Goal: Task Accomplishment & Management: Manage account settings

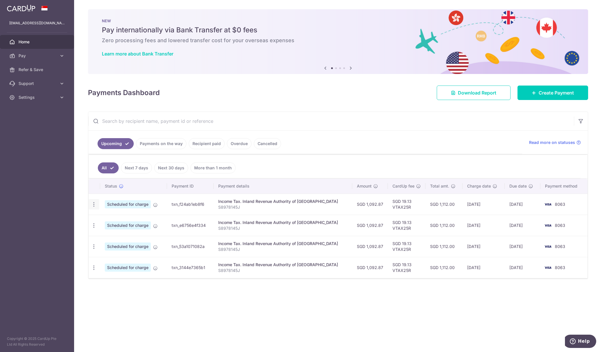
click at [95, 203] on icon "button" at bounding box center [94, 205] width 6 height 6
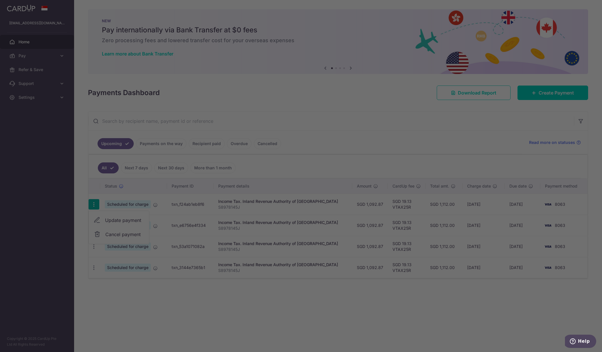
click at [126, 218] on div at bounding box center [304, 178] width 608 height 356
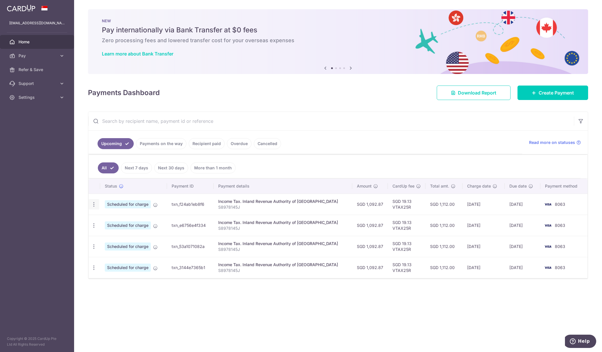
click at [95, 202] on icon "button" at bounding box center [94, 205] width 6 height 6
click at [124, 217] on span "Update payment" at bounding box center [124, 220] width 39 height 7
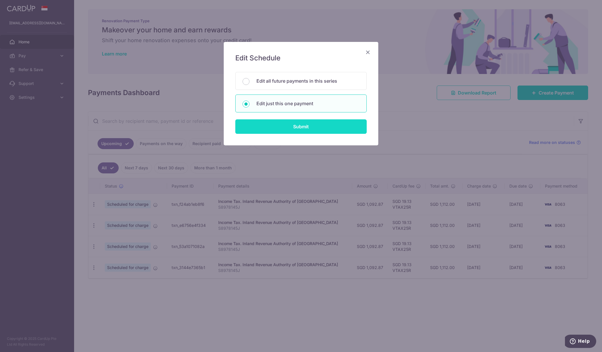
click at [289, 130] on input "Submit" at bounding box center [300, 126] width 131 height 14
radio input "true"
type input "1,092.87"
type input "24/09/2025"
type input "S8978145J"
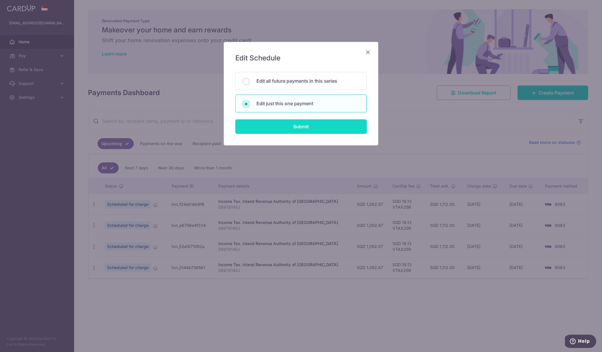
type input "VTAX25R"
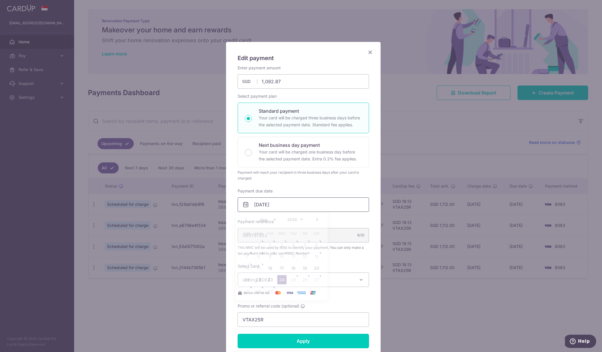
click at [282, 204] on input "24/09/2025" at bounding box center [303, 205] width 131 height 14
click at [271, 270] on link "16" at bounding box center [270, 268] width 9 height 9
type input "[DATE]"
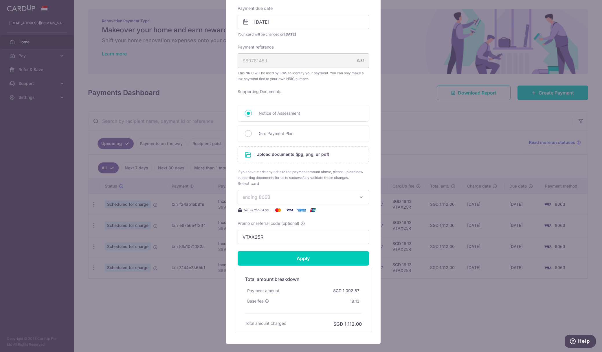
scroll to position [183, 0]
click at [293, 259] on input "Apply" at bounding box center [303, 258] width 131 height 14
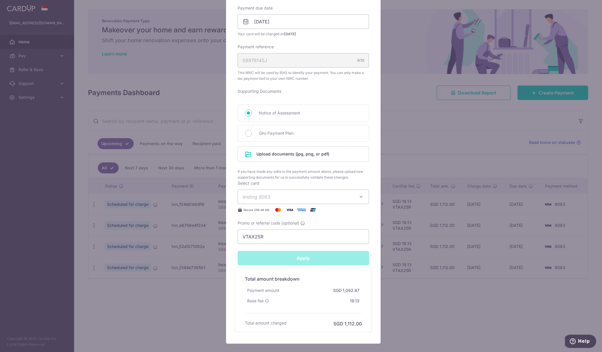
type input "Successfully Applied"
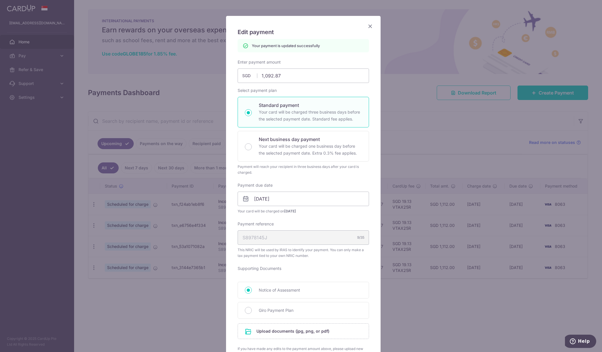
scroll to position [0, 0]
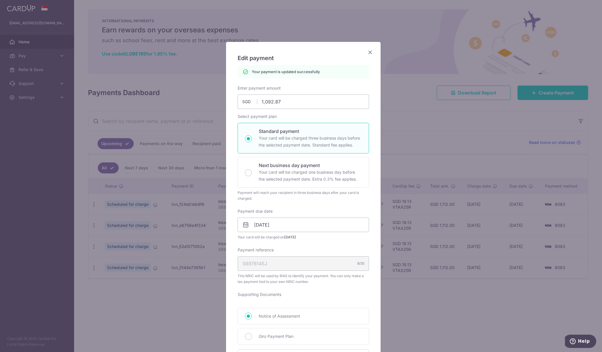
click at [368, 52] on icon "Close" at bounding box center [370, 52] width 7 height 7
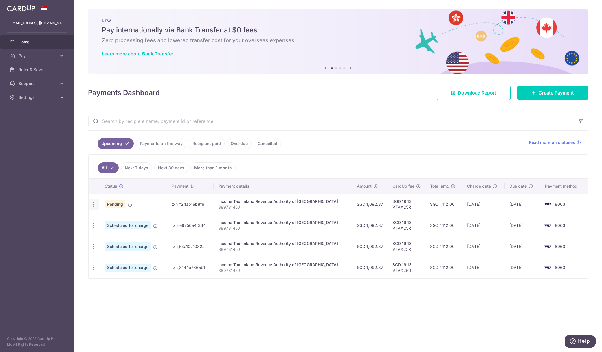
click at [94, 208] on div "Update payment Cancel payment" at bounding box center [94, 204] width 11 height 11
click at [261, 143] on link "Cancelled" at bounding box center [267, 143] width 27 height 11
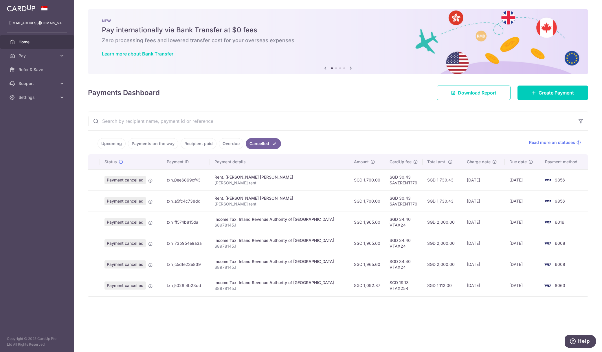
click at [108, 139] on link "Upcoming" at bounding box center [111, 143] width 28 height 11
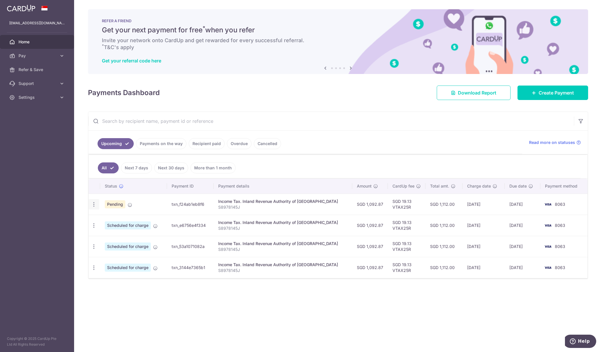
click at [95, 204] on icon "button" at bounding box center [94, 205] width 6 height 6
click at [118, 217] on span "Update payment" at bounding box center [124, 220] width 39 height 7
radio input "true"
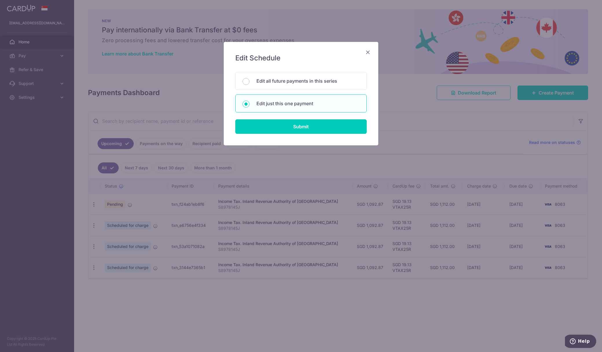
click at [368, 53] on icon "Close" at bounding box center [367, 52] width 7 height 7
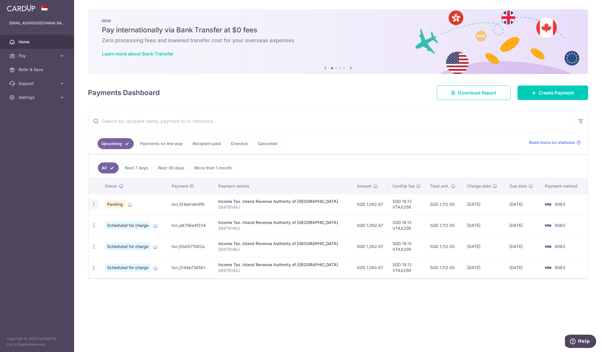
click at [93, 204] on icon "button" at bounding box center [94, 205] width 6 height 6
click at [124, 219] on span "Update payment" at bounding box center [124, 220] width 39 height 7
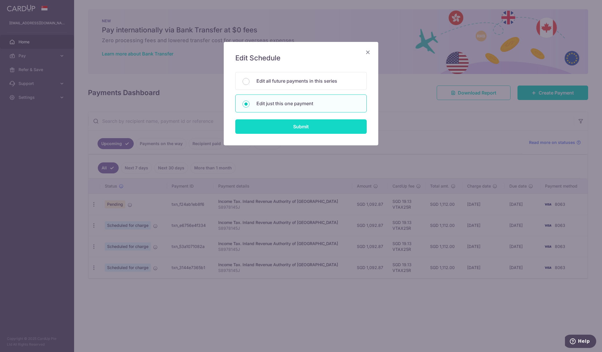
click at [302, 127] on input "Submit" at bounding box center [300, 126] width 131 height 14
radio input "true"
type input "1,092.87"
type input "[DATE]"
type input "S8978145J"
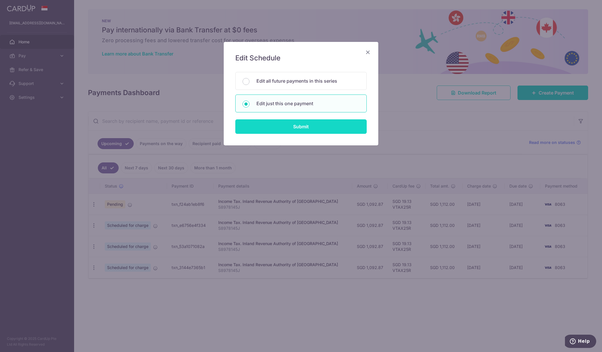
type input "VTAX25R"
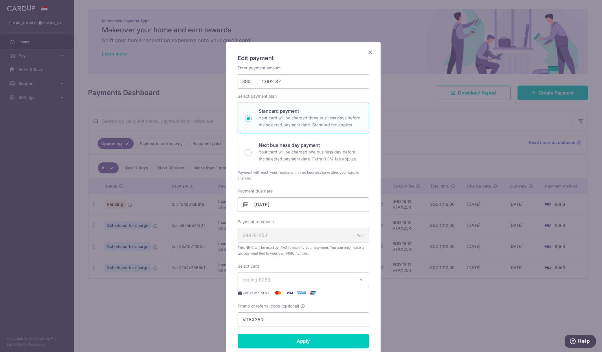
click at [368, 51] on icon "Close" at bounding box center [370, 52] width 7 height 7
